Goal: Task Accomplishment & Management: Manage account settings

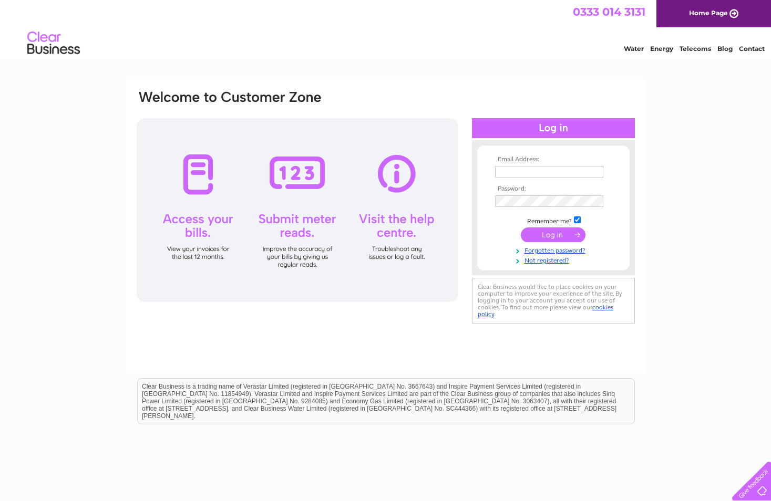
type input "scott.hendry@falkirk.gov.uk"
click at [549, 236] on input "submit" at bounding box center [553, 235] width 65 height 15
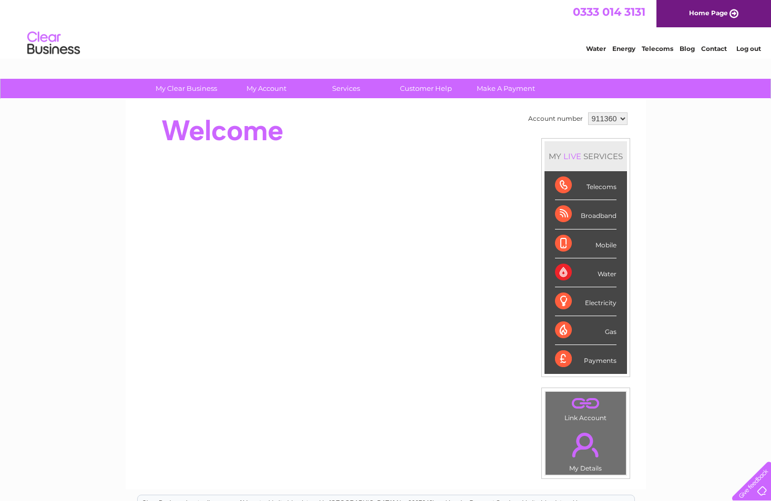
click at [622, 119] on select "911360 911361 928999 948079 950995" at bounding box center [607, 118] width 39 height 13
select select "911361"
click at [588, 112] on select "911360 911361 928999 948079 950995" at bounding box center [607, 118] width 39 height 13
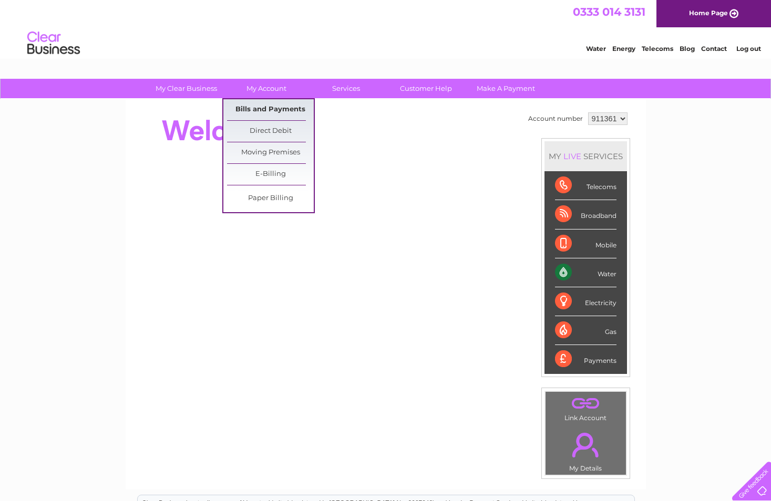
click at [268, 109] on link "Bills and Payments" at bounding box center [270, 109] width 87 height 21
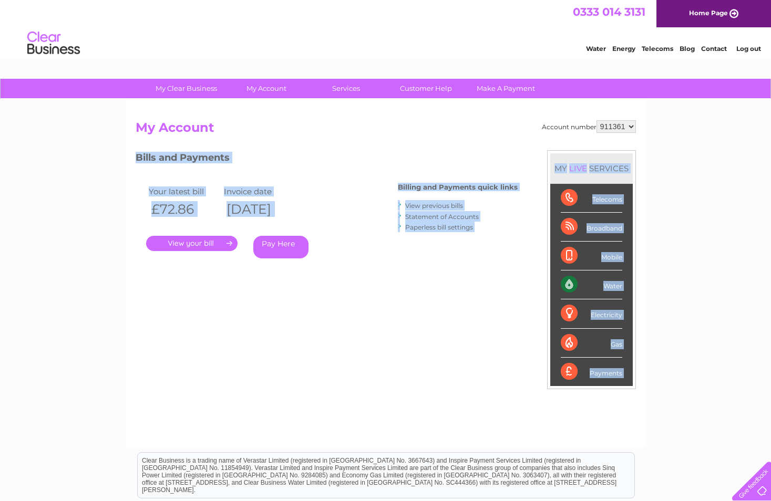
drag, startPoint x: 0, startPoint y: 0, endPoint x: 205, endPoint y: 248, distance: 322.1
click at [205, 248] on div "Account number 911360 911361 928999 948079 950995 My Account MY LIVE SERVICES T…" at bounding box center [386, 273] width 520 height 348
click at [205, 248] on link "." at bounding box center [191, 243] width 91 height 15
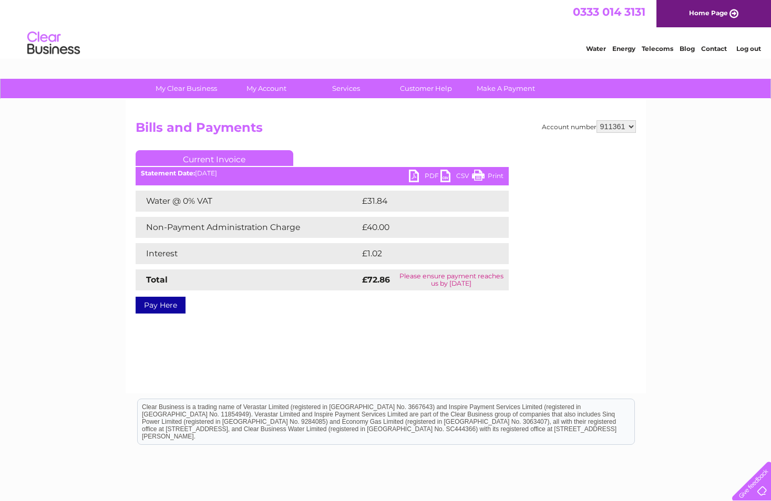
click at [418, 177] on link "PDF" at bounding box center [425, 177] width 32 height 15
